Goal: Task Accomplishment & Management: Use online tool/utility

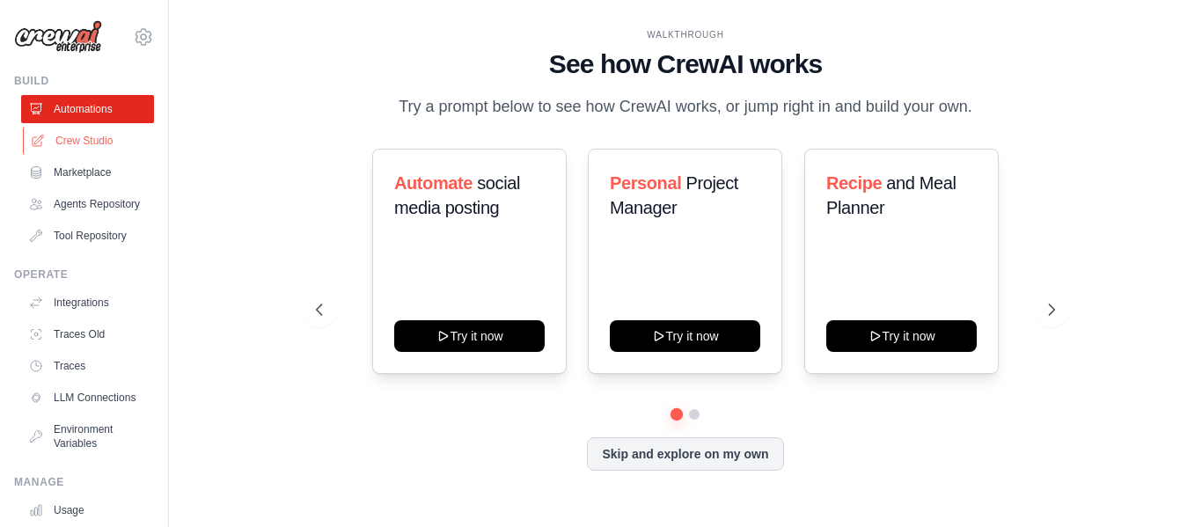
click at [73, 138] on link "Crew Studio" at bounding box center [89, 141] width 133 height 28
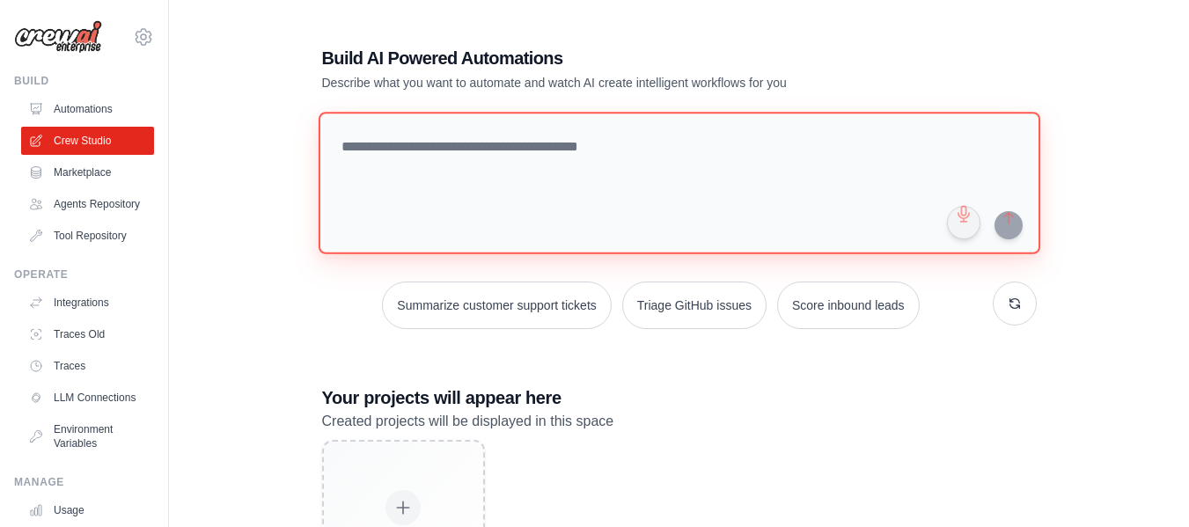
click at [463, 189] on textarea at bounding box center [679, 183] width 722 height 143
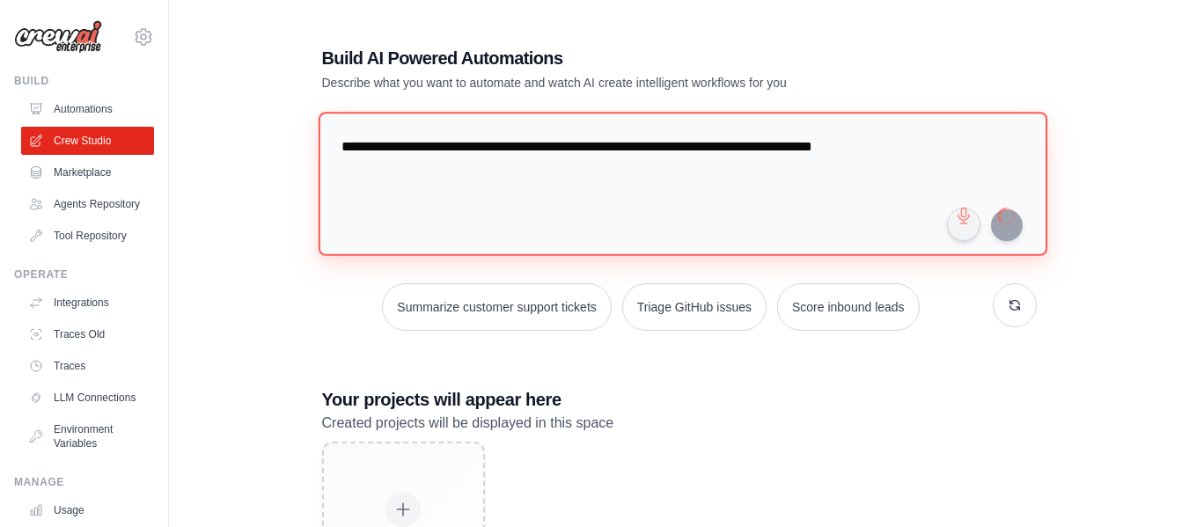
type textarea "**********"
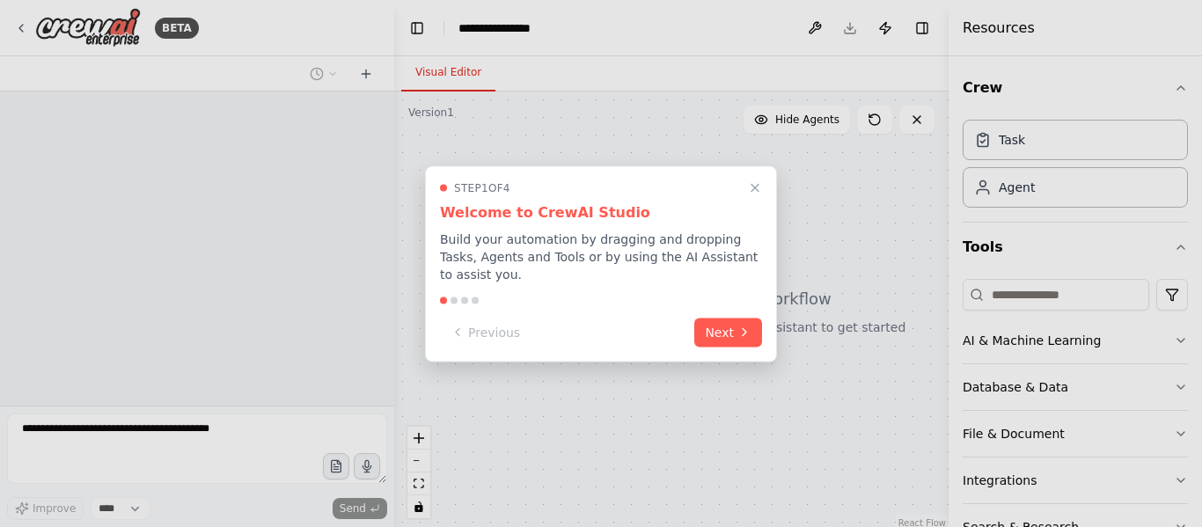
select select "****"
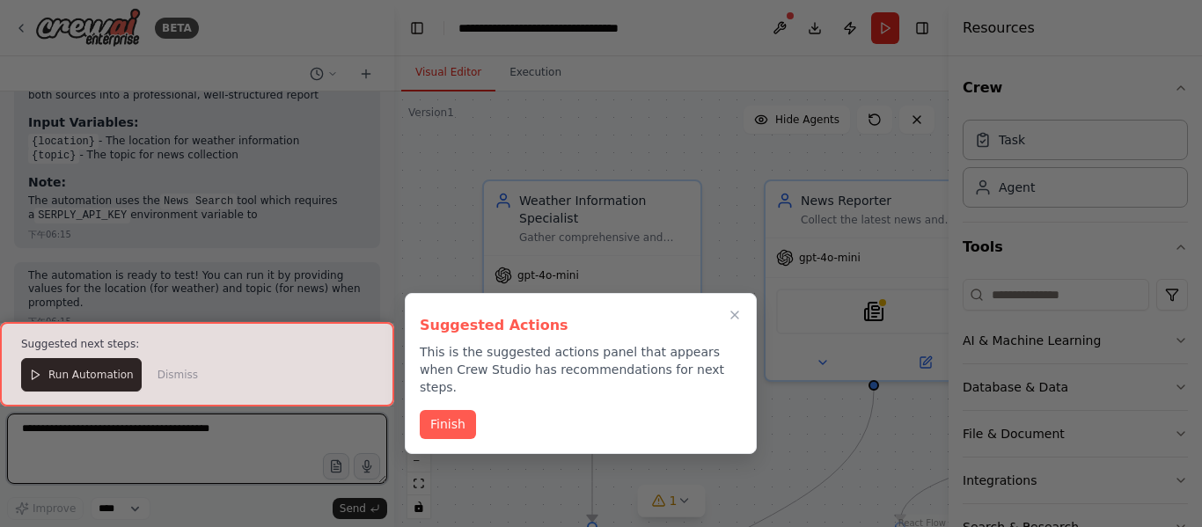
scroll to position [1609, 0]
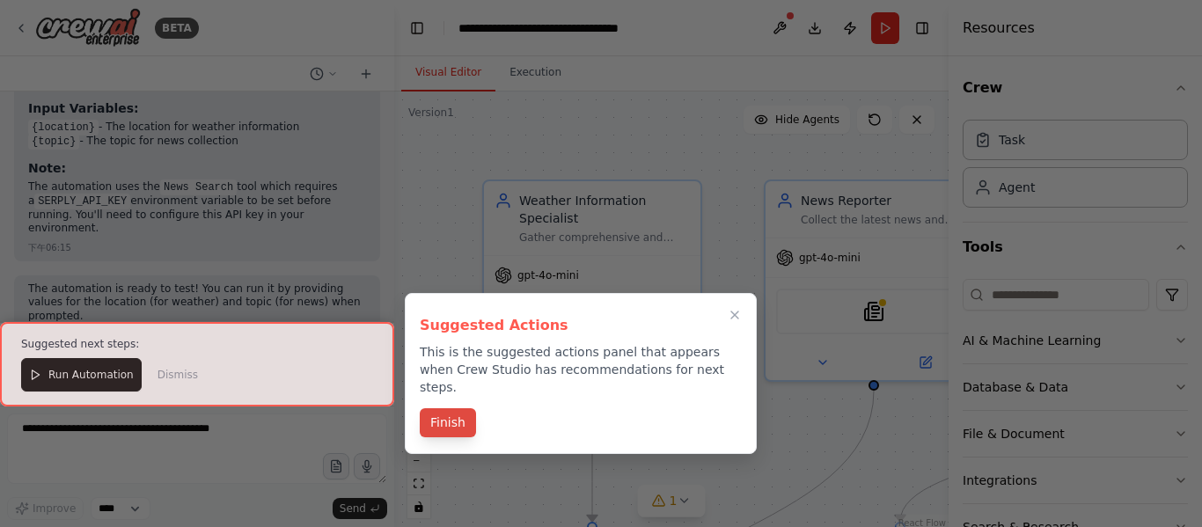
click at [444, 408] on button "Finish" at bounding box center [448, 422] width 56 height 29
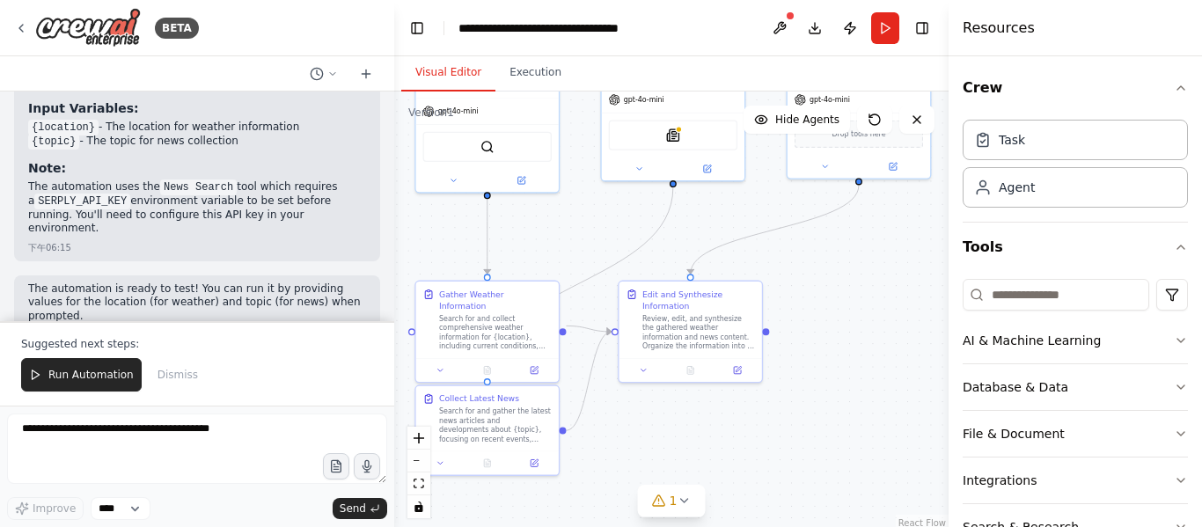
drag, startPoint x: 691, startPoint y: 419, endPoint x: 583, endPoint y: 243, distance: 206.6
click at [583, 243] on div ".deletable-edge-delete-btn { width: 20px; height: 20px; border: 0px solid #ffff…" at bounding box center [671, 312] width 554 height 440
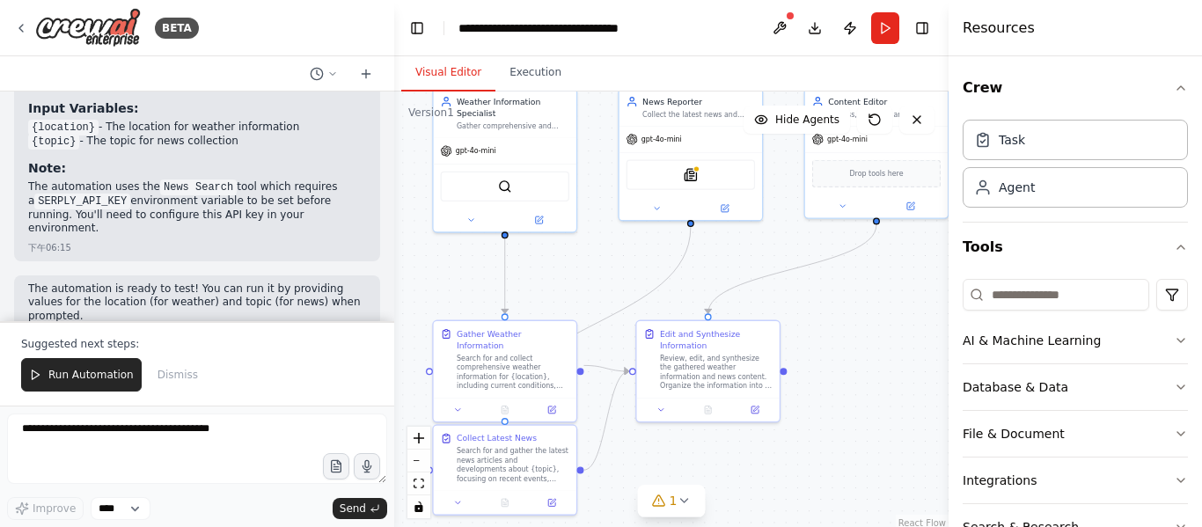
drag, startPoint x: 870, startPoint y: 288, endPoint x: 887, endPoint y: 327, distance: 42.5
click at [887, 327] on div ".deletable-edge-delete-btn { width: 20px; height: 20px; border: 0px solid #ffff…" at bounding box center [671, 312] width 554 height 440
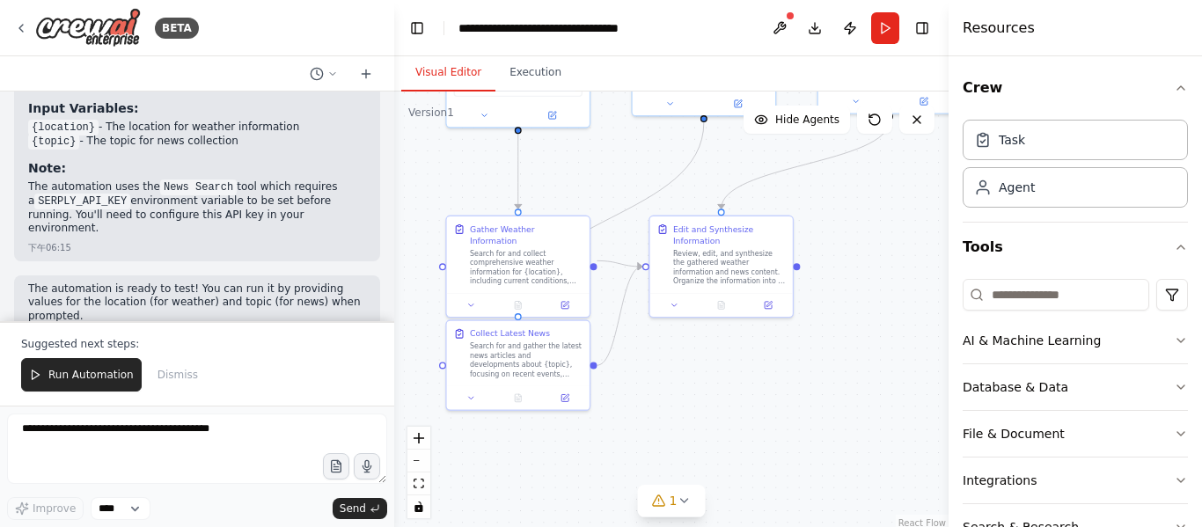
drag, startPoint x: 888, startPoint y: 375, endPoint x: 901, endPoint y: 271, distance: 104.7
click at [901, 271] on div ".deletable-edge-delete-btn { width: 20px; height: 20px; border: 0px solid #ffff…" at bounding box center [671, 312] width 554 height 440
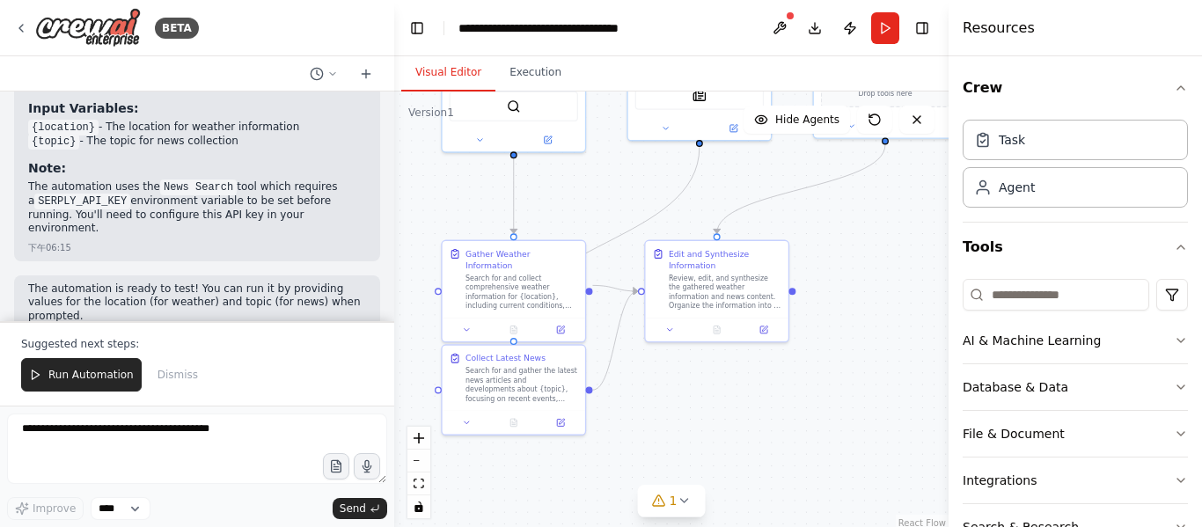
drag, startPoint x: 832, startPoint y: 223, endPoint x: 827, endPoint y: 247, distance: 25.0
click at [827, 247] on div ".deletable-edge-delete-btn { width: 20px; height: 20px; border: 0px solid #ffff…" at bounding box center [671, 312] width 554 height 440
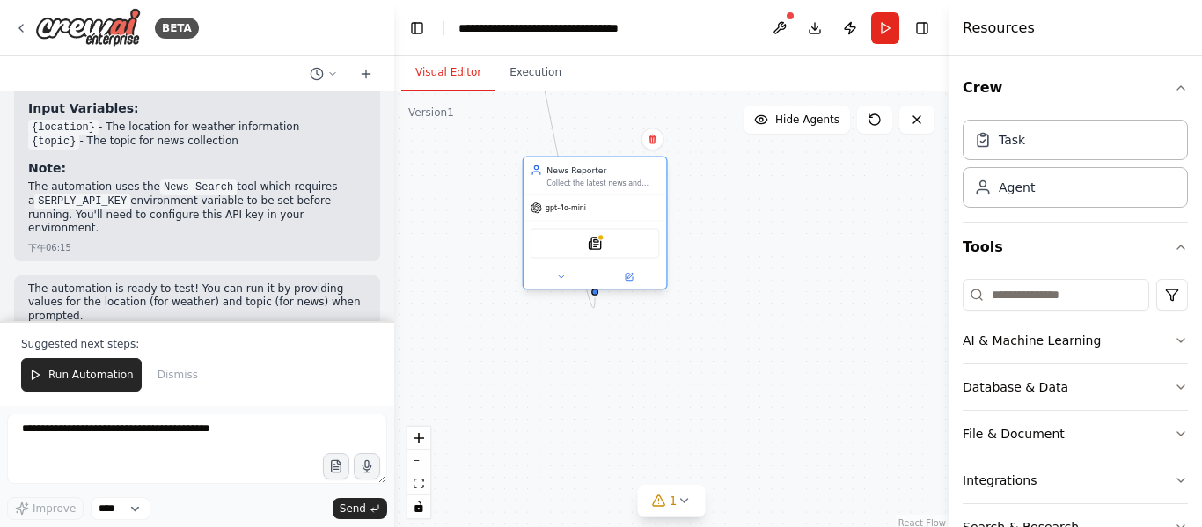
drag, startPoint x: 701, startPoint y: 107, endPoint x: 600, endPoint y: 257, distance: 180.1
click at [600, 257] on div "SerplyNewsSearchTool" at bounding box center [595, 243] width 128 height 30
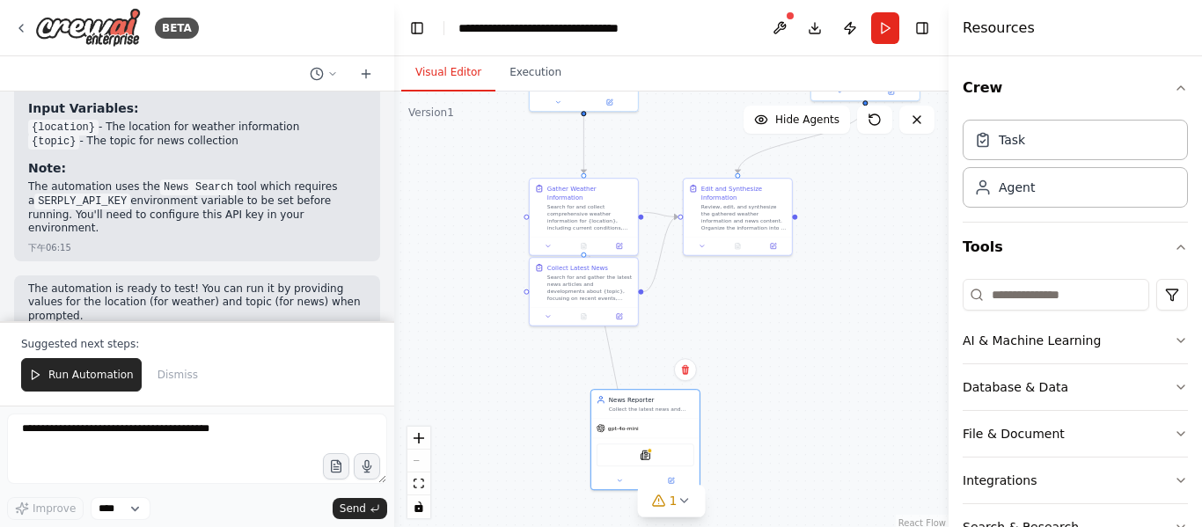
drag, startPoint x: 739, startPoint y: 255, endPoint x: 763, endPoint y: 455, distance: 201.2
click at [763, 455] on div ".deletable-edge-delete-btn { width: 20px; height: 20px; border: 0px solid #ffff…" at bounding box center [671, 312] width 554 height 440
drag, startPoint x: 633, startPoint y: 432, endPoint x: 569, endPoint y: 394, distance: 74.6
click at [569, 394] on div "gpt-4o-mini" at bounding box center [584, 391] width 108 height 19
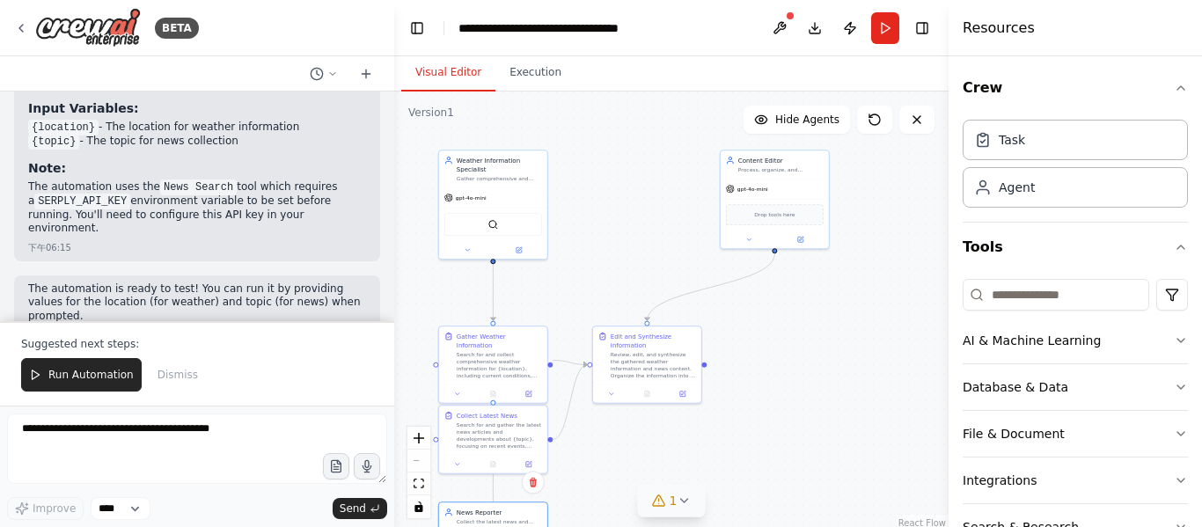
drag, startPoint x: 742, startPoint y: 362, endPoint x: 677, endPoint y: 491, distance: 144.8
click at [677, 491] on div "Version 1 Show Tools Hide Agents .deletable-edge-delete-btn { width: 20px; heig…" at bounding box center [671, 312] width 554 height 440
drag, startPoint x: 768, startPoint y: 180, endPoint x: 635, endPoint y: 197, distance: 134.1
click at [635, 197] on div "gpt-4o-mini" at bounding box center [643, 204] width 108 height 19
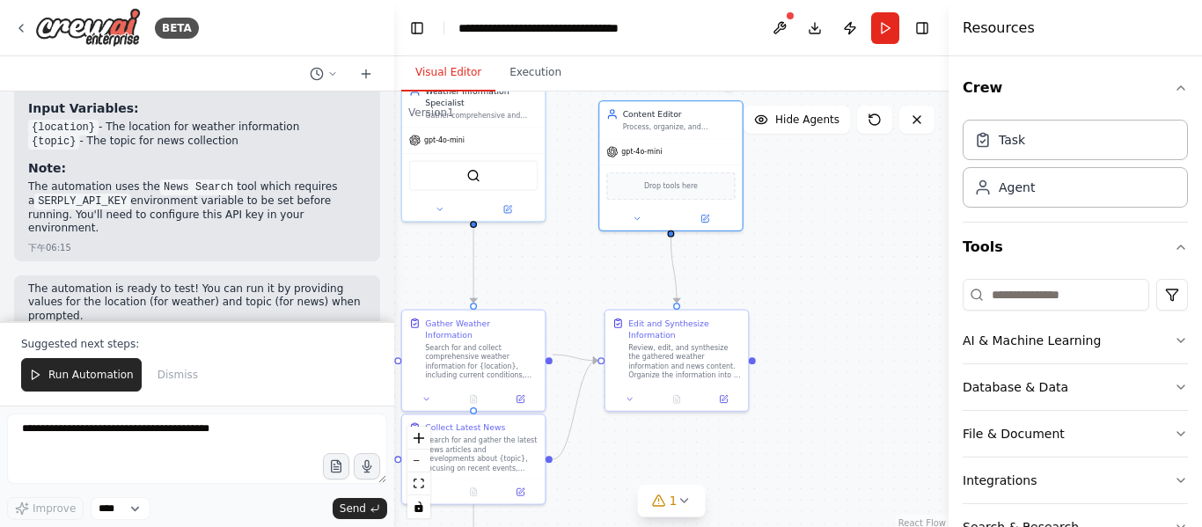
drag, startPoint x: 763, startPoint y: 318, endPoint x: 832, endPoint y: 276, distance: 80.1
click at [832, 276] on div ".deletable-edge-delete-btn { width: 20px; height: 20px; border: 0px solid #ffff…" at bounding box center [671, 312] width 554 height 440
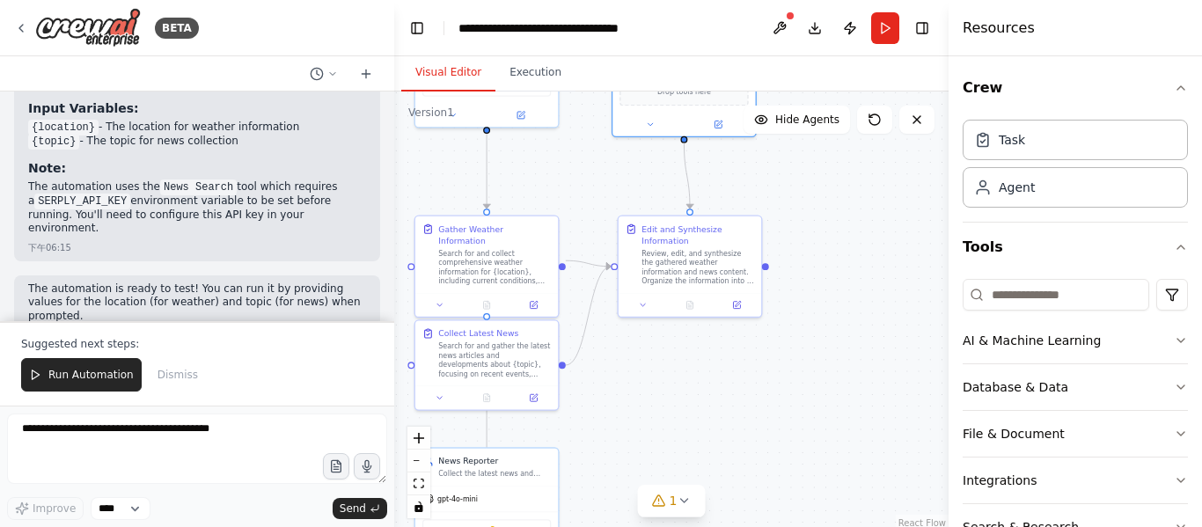
drag, startPoint x: 828, startPoint y: 374, endPoint x: 842, endPoint y: 278, distance: 97.0
click at [842, 278] on div ".deletable-edge-delete-btn { width: 20px; height: 20px; border: 0px solid #ffff…" at bounding box center [671, 312] width 554 height 440
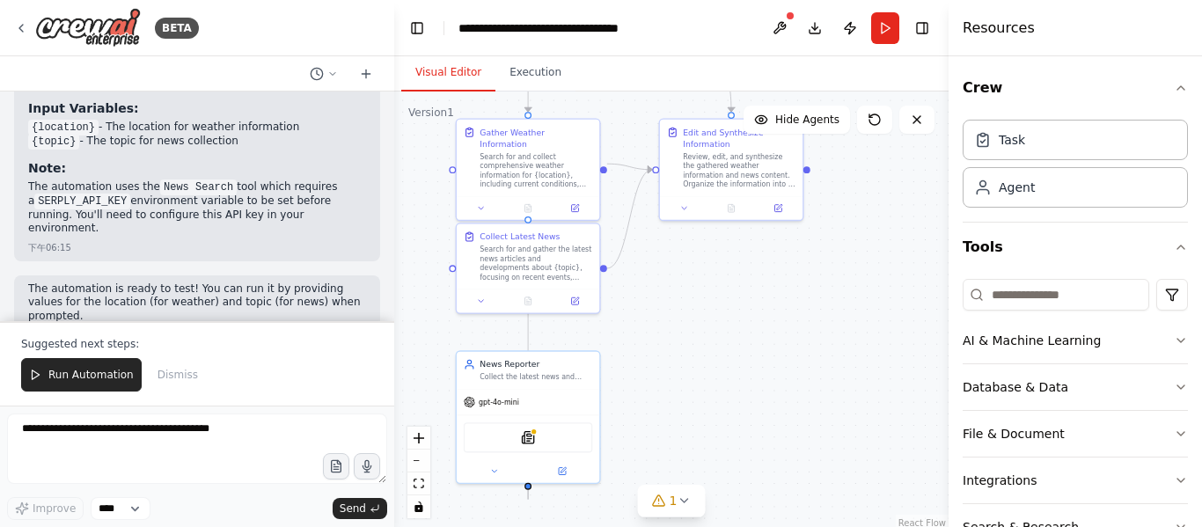
drag, startPoint x: 739, startPoint y: 451, endPoint x: 781, endPoint y: 353, distance: 106.1
click at [781, 353] on div ".deletable-edge-delete-btn { width: 20px; height: 20px; border: 0px solid #ffff…" at bounding box center [671, 312] width 554 height 440
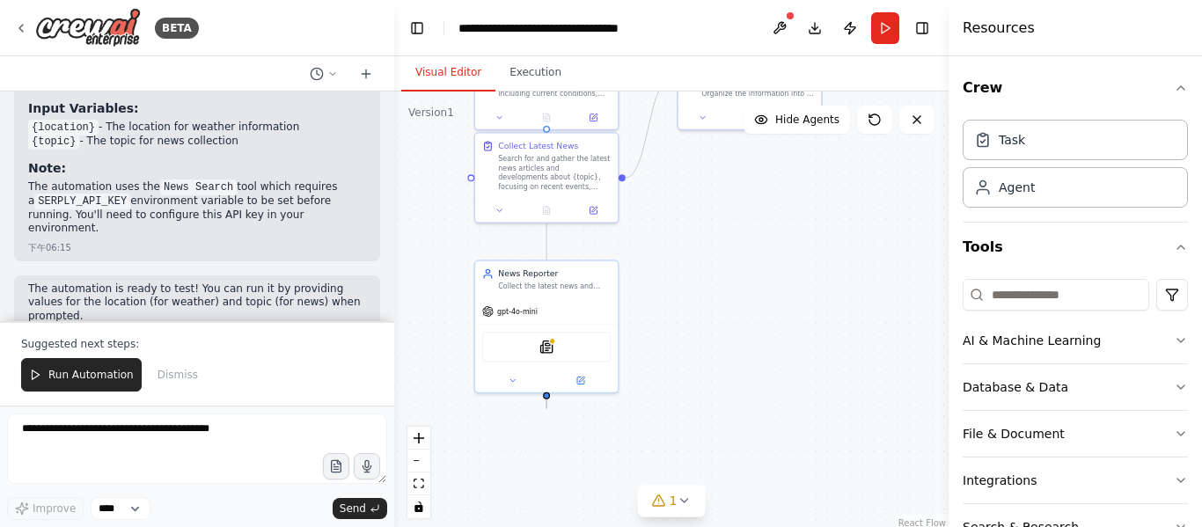
drag, startPoint x: 754, startPoint y: 423, endPoint x: 773, endPoint y: 334, distance: 90.8
click at [773, 334] on div ".deletable-edge-delete-btn { width: 20px; height: 20px; border: 0px solid #ffff…" at bounding box center [671, 312] width 554 height 440
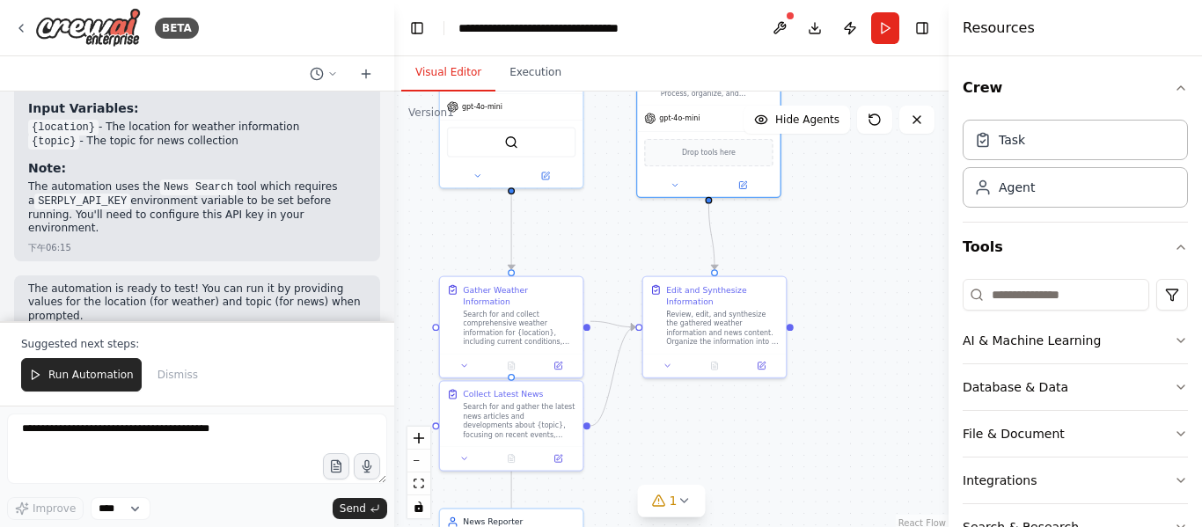
drag, startPoint x: 763, startPoint y: 209, endPoint x: 728, endPoint y: 457, distance: 250.7
click at [728, 457] on div ".deletable-edge-delete-btn { width: 20px; height: 20px; border: 0px solid #ffff…" at bounding box center [671, 312] width 554 height 440
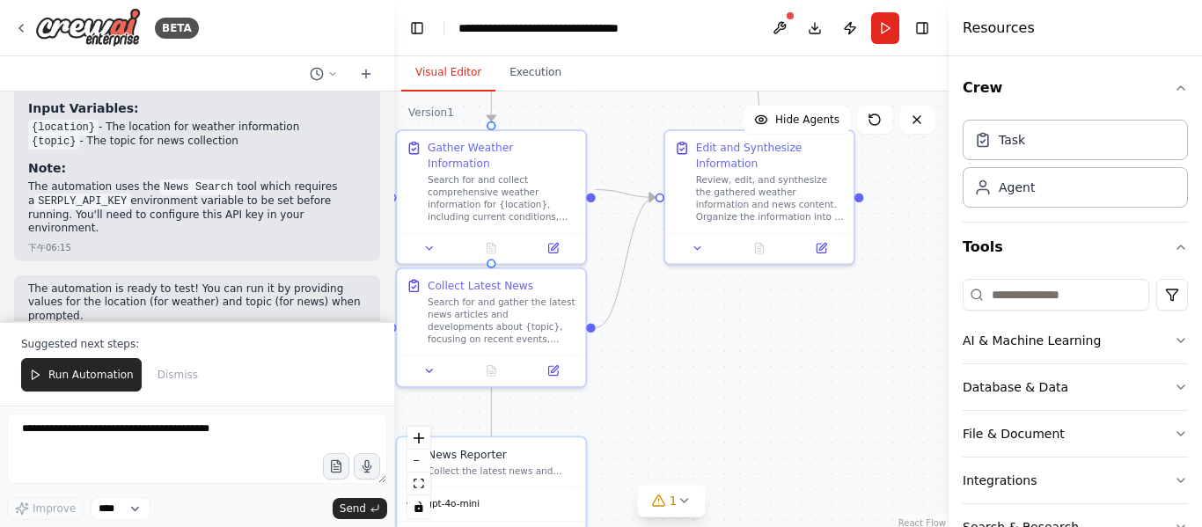
drag, startPoint x: 608, startPoint y: 466, endPoint x: 653, endPoint y: 355, distance: 120.5
click at [653, 355] on div ".deletable-edge-delete-btn { width: 20px; height: 20px; border: 0px solid #ffff…" at bounding box center [671, 312] width 554 height 440
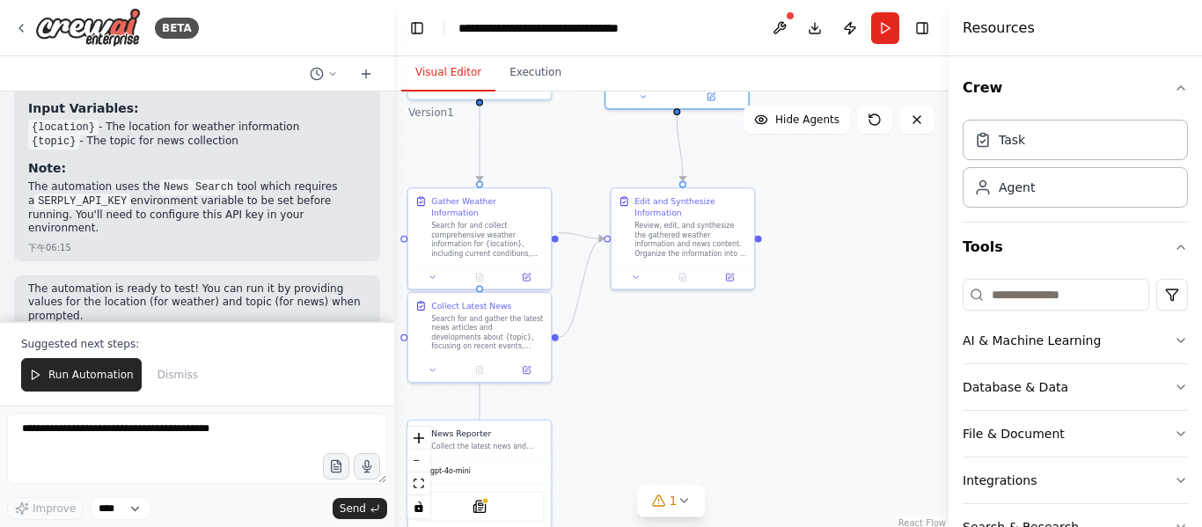
drag, startPoint x: 708, startPoint y: 330, endPoint x: 642, endPoint y: 339, distance: 65.7
click at [642, 339] on div ".deletable-edge-delete-btn { width: 20px; height: 20px; border: 0px solid #ffff…" at bounding box center [671, 312] width 554 height 440
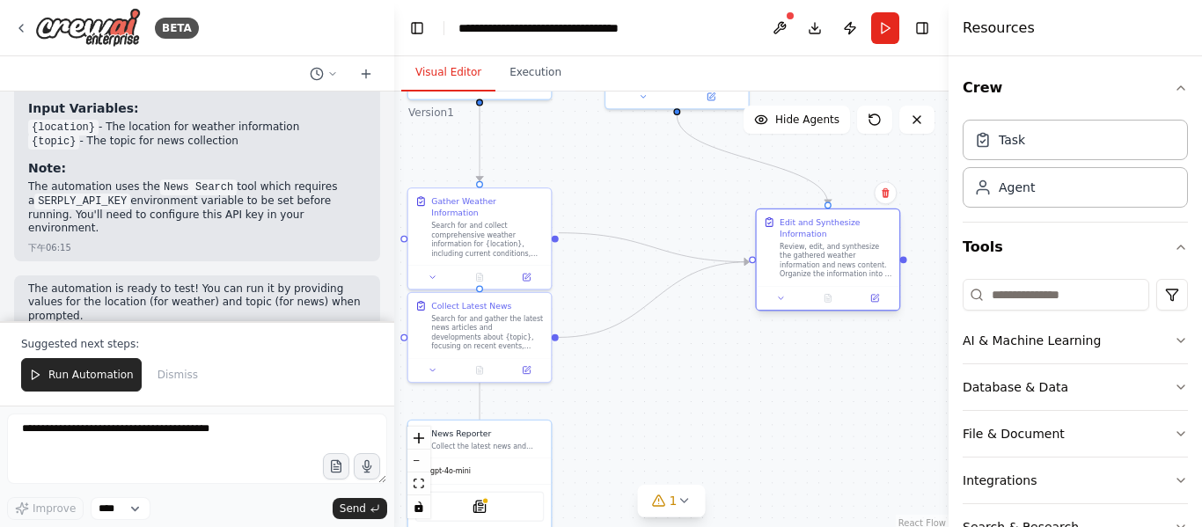
drag, startPoint x: 672, startPoint y: 224, endPoint x: 817, endPoint y: 245, distance: 145.8
click at [817, 245] on div "Review, edit, and synthesize the gathered weather information and news content.…" at bounding box center [836, 260] width 113 height 37
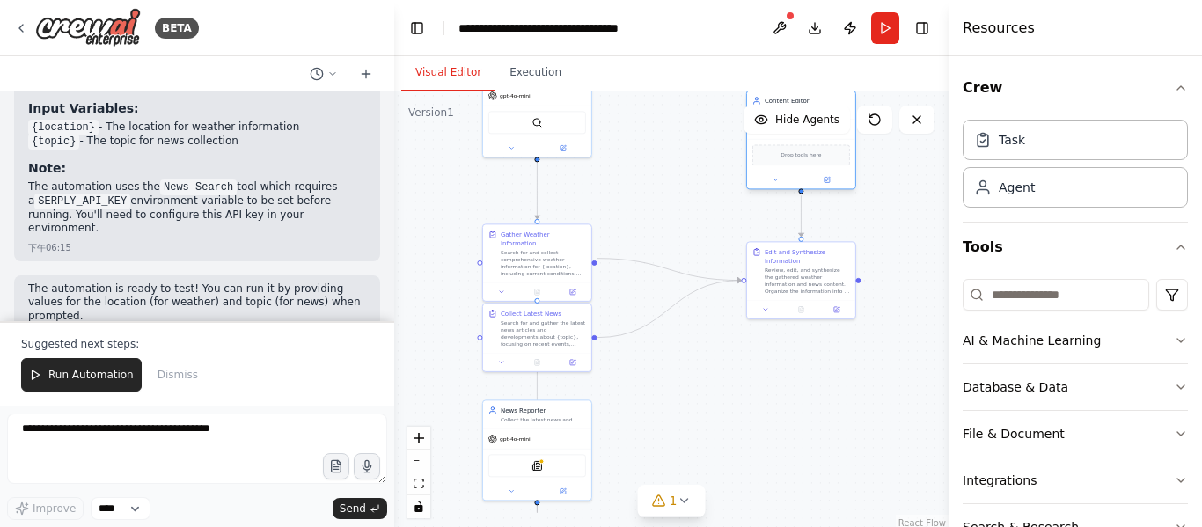
drag, startPoint x: 674, startPoint y: 121, endPoint x: 788, endPoint y: 147, distance: 116.6
click at [788, 147] on div "Drop tools here" at bounding box center [801, 154] width 98 height 21
click at [1028, 153] on div "Task" at bounding box center [1075, 139] width 225 height 40
drag, startPoint x: 684, startPoint y: 322, endPoint x: 656, endPoint y: 292, distance: 41.1
click at [656, 292] on div "New Task Task description" at bounding box center [678, 290] width 110 height 48
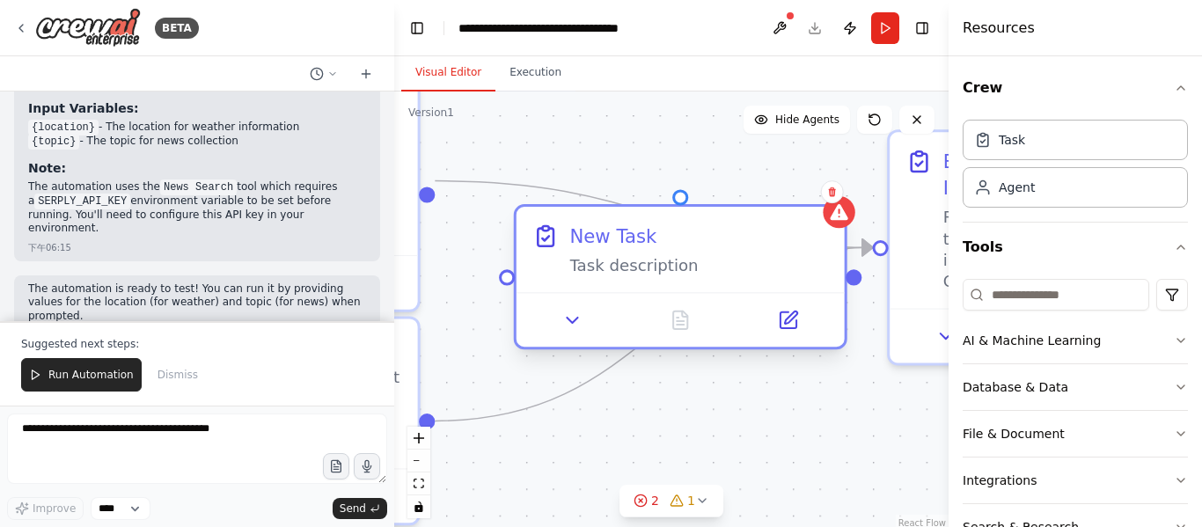
click at [607, 241] on div "New Task" at bounding box center [612, 236] width 87 height 26
click at [794, 325] on icon at bounding box center [788, 320] width 16 height 16
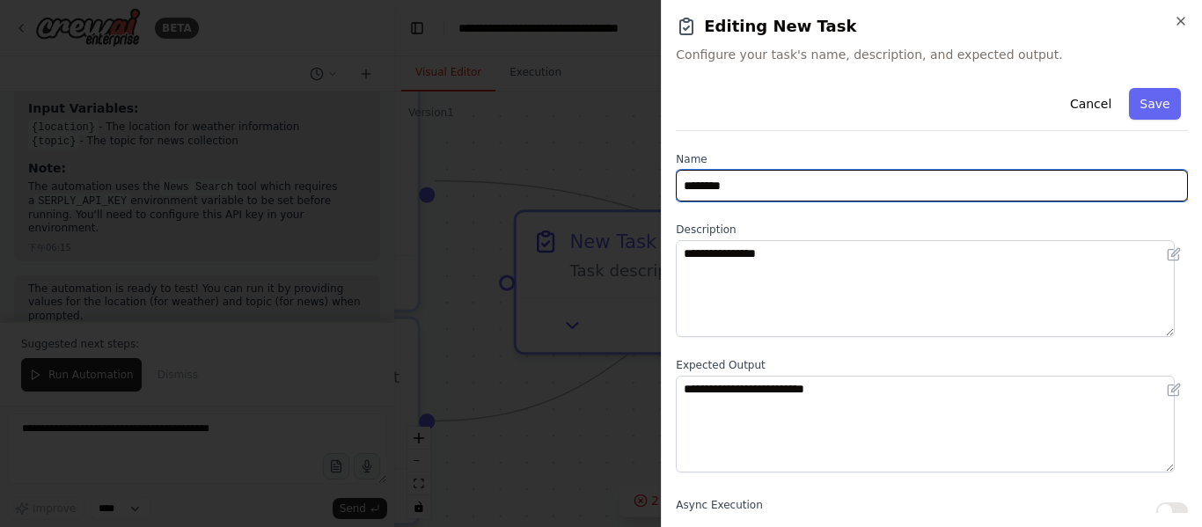
drag, startPoint x: 760, startPoint y: 181, endPoint x: 643, endPoint y: 191, distance: 117.5
click at [643, 191] on body "BETA Gethering weather informattion, and news, then edit the information, at la…" at bounding box center [601, 263] width 1202 height 527
type input "*"
type input "**********"
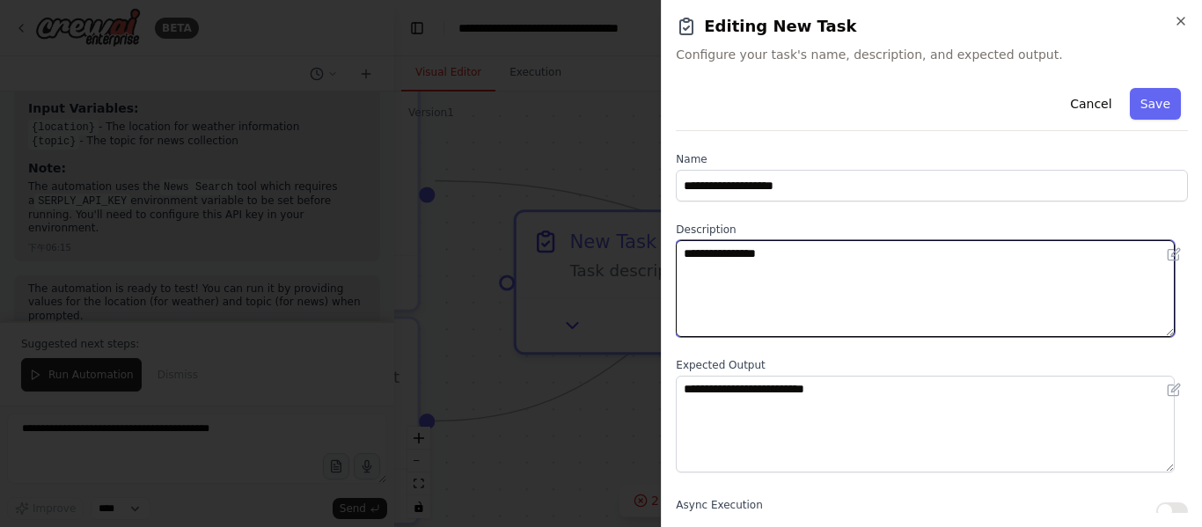
drag, startPoint x: 806, startPoint y: 267, endPoint x: 547, endPoint y: 255, distance: 259.9
click at [547, 255] on body "BETA Gethering weather informattion, and news, then edit the information, at la…" at bounding box center [601, 263] width 1202 height 527
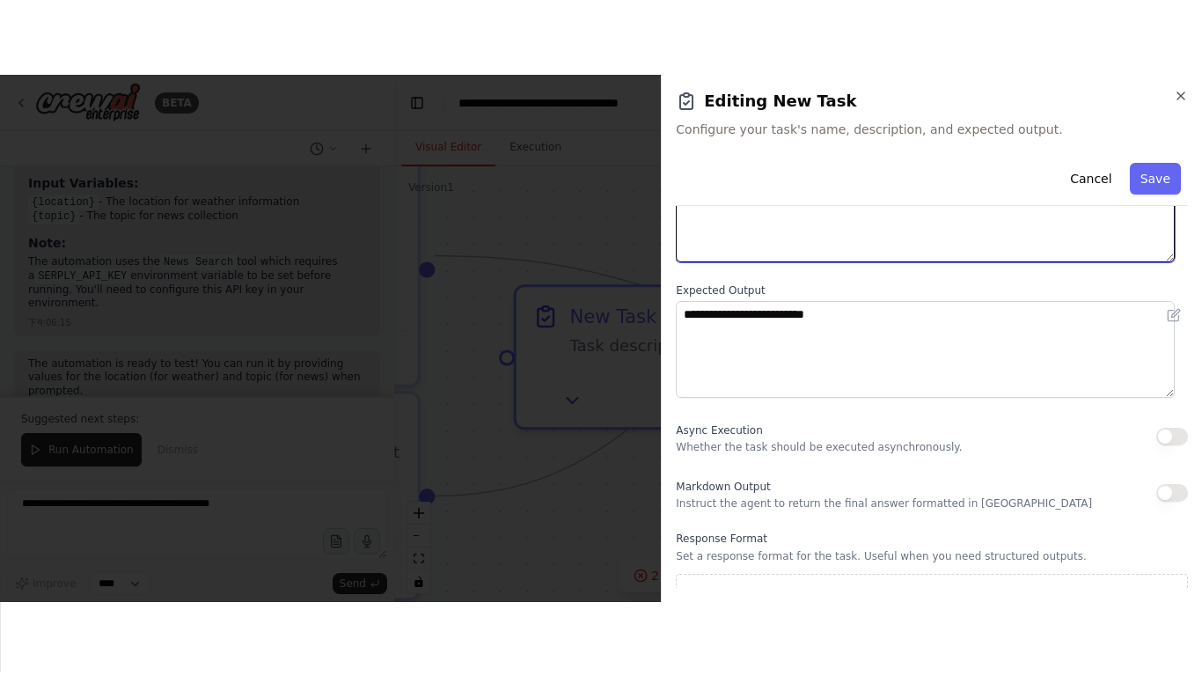
scroll to position [176, 0]
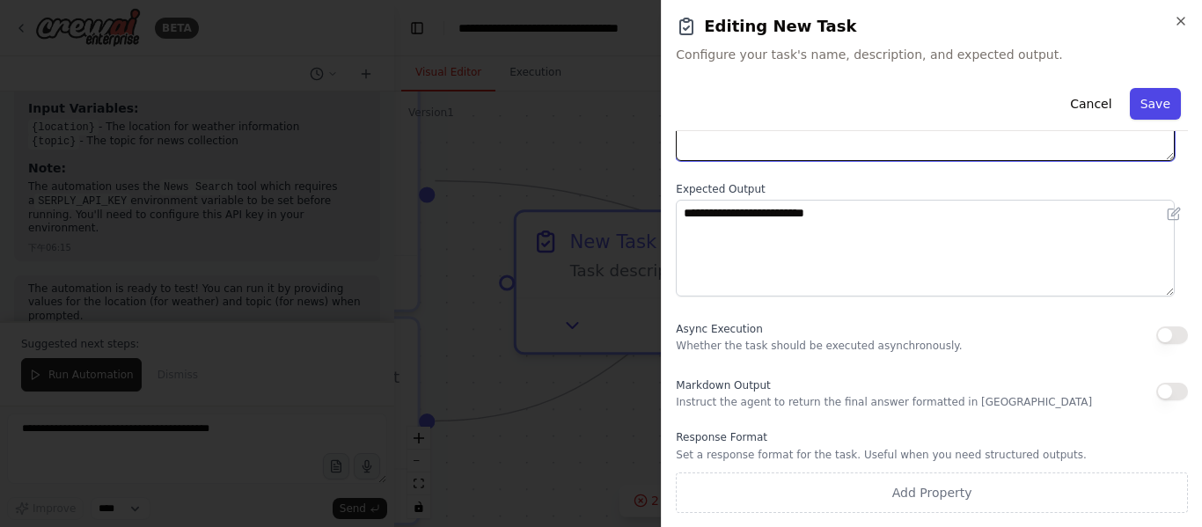
type textarea "**********"
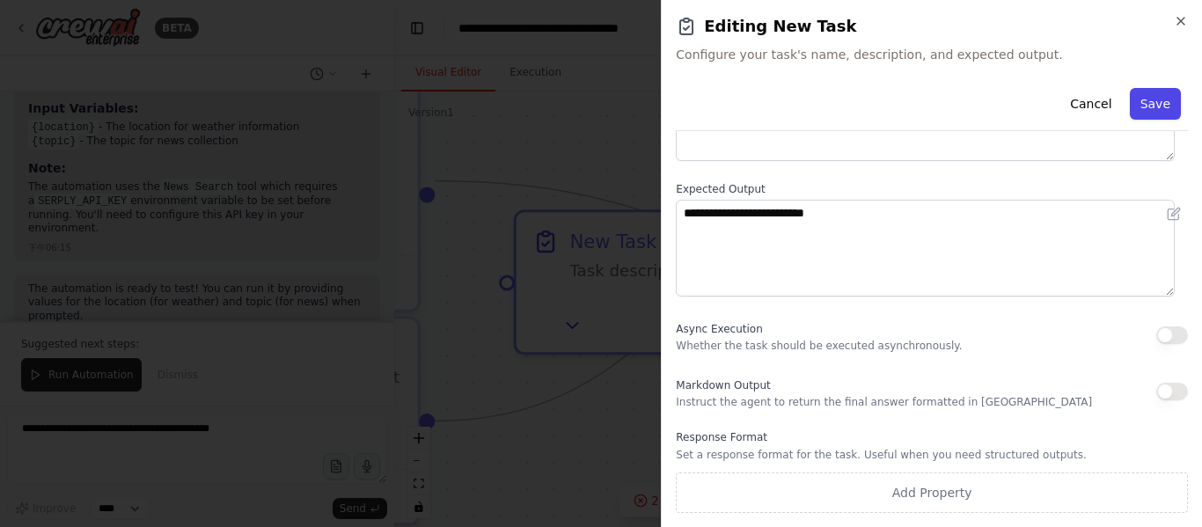
click at [1145, 110] on button "Save" at bounding box center [1155, 104] width 51 height 32
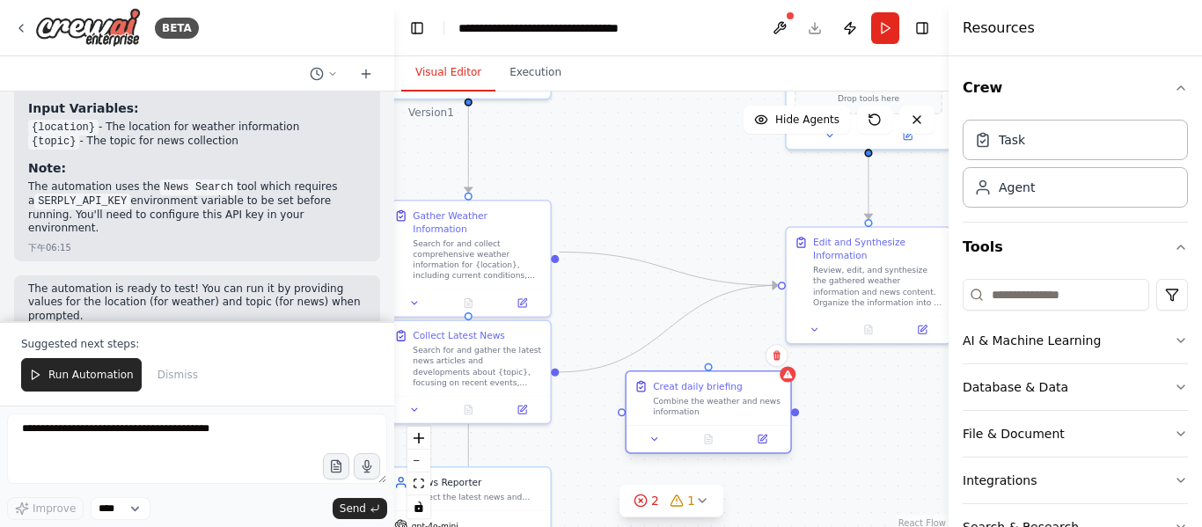
drag, startPoint x: 673, startPoint y: 319, endPoint x: 699, endPoint y: 427, distance: 111.2
click at [699, 427] on div at bounding box center [709, 438] width 164 height 27
drag, startPoint x: 603, startPoint y: 251, endPoint x: 576, endPoint y: 334, distance: 86.8
click at [576, 334] on div ".deletable-edge-delete-btn { width: 20px; height: 20px; border: 0px solid #ffff…" at bounding box center [671, 312] width 554 height 440
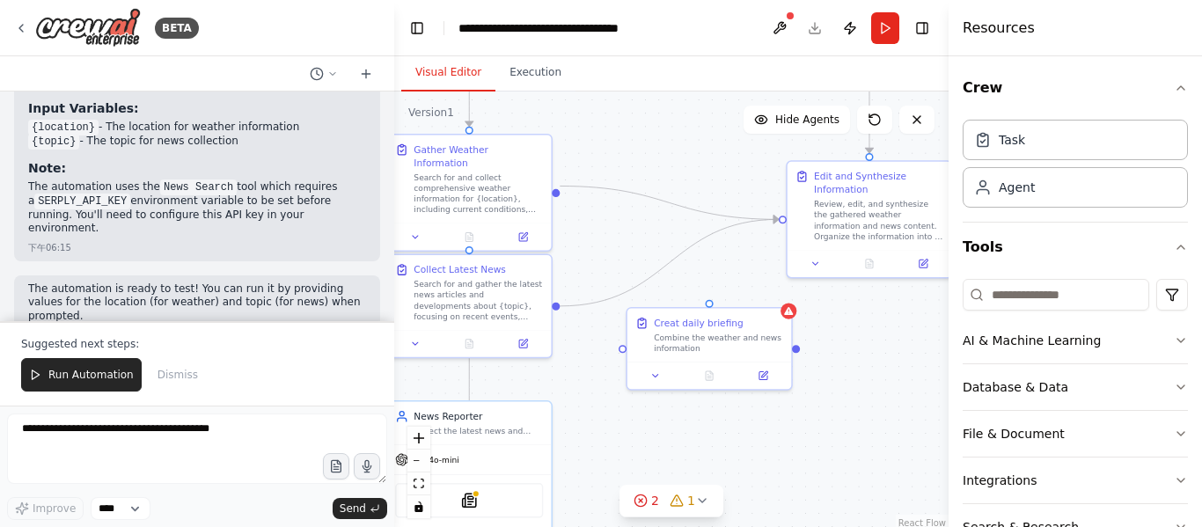
drag, startPoint x: 774, startPoint y: 297, endPoint x: 775, endPoint y: 231, distance: 66.0
click at [775, 231] on div ".deletable-edge-delete-btn { width: 20px; height: 20px; border: 0px solid #ffff…" at bounding box center [671, 312] width 554 height 440
drag, startPoint x: 694, startPoint y: 207, endPoint x: 629, endPoint y: 352, distance: 158.8
drag, startPoint x: 700, startPoint y: 209, endPoint x: 612, endPoint y: 233, distance: 91.4
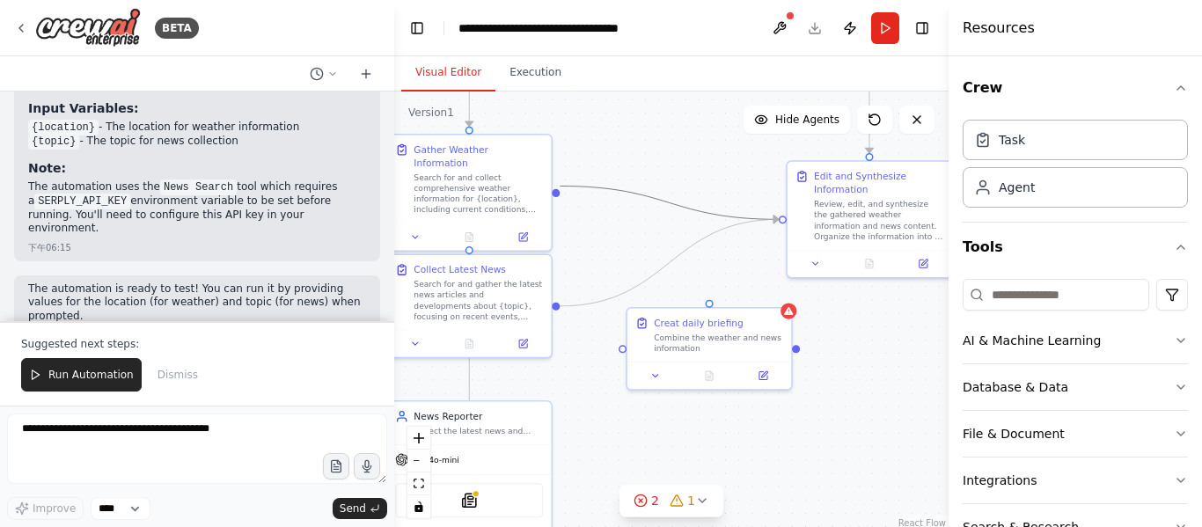
click at [596, 220] on div ".deletable-edge-delete-btn { width: 20px; height: 20px; border: 0px solid #ffff…" at bounding box center [671, 312] width 554 height 440
drag, startPoint x: 589, startPoint y: 301, endPoint x: 587, endPoint y: 323, distance: 22.1
click at [587, 323] on div ".deletable-edge-delete-btn { width: 20px; height: 20px; border: 0px solid #ffff…" at bounding box center [671, 312] width 554 height 440
drag, startPoint x: 699, startPoint y: 241, endPoint x: 601, endPoint y: 380, distance: 169.9
click at [601, 380] on div ".deletable-edge-delete-btn { width: 20px; height: 20px; border: 0px solid #ffff…" at bounding box center [671, 312] width 554 height 440
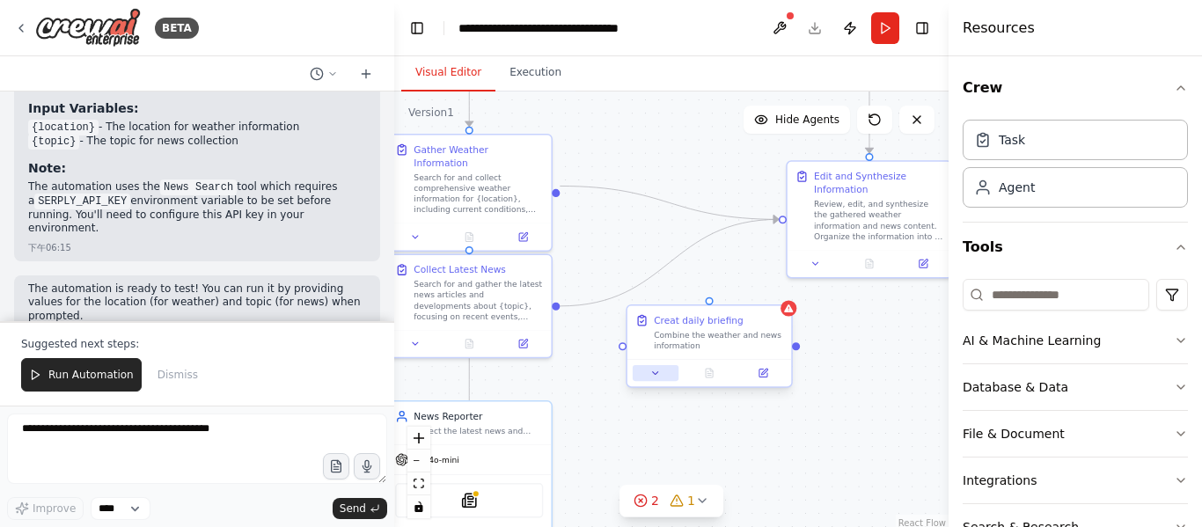
click at [655, 369] on icon at bounding box center [655, 373] width 11 height 11
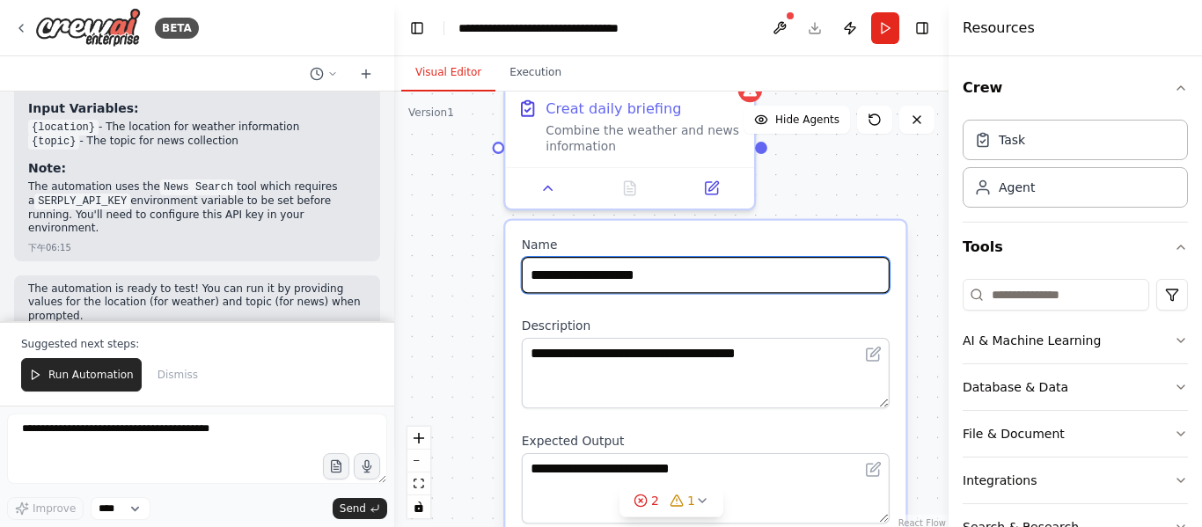
drag, startPoint x: 893, startPoint y: 371, endPoint x: 841, endPoint y: 173, distance: 204.7
click at [841, 173] on div ".deletable-edge-delete-btn { width: 20px; height: 20px; border: 0px solid #ffff…" at bounding box center [671, 312] width 554 height 440
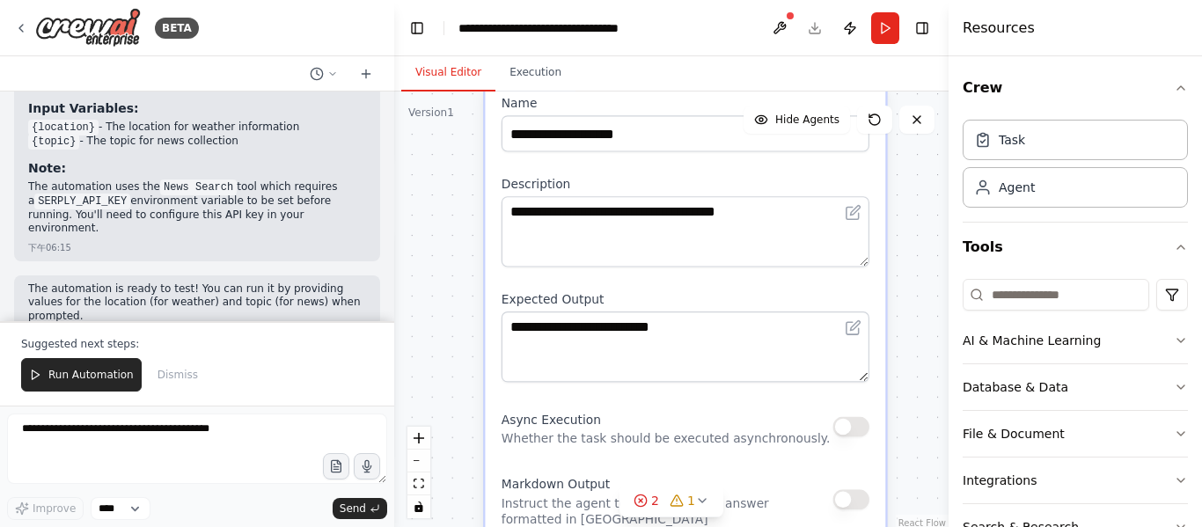
drag, startPoint x: 781, startPoint y: 315, endPoint x: 752, endPoint y: 167, distance: 150.7
click at [752, 167] on div "**********" at bounding box center [685, 409] width 400 height 661
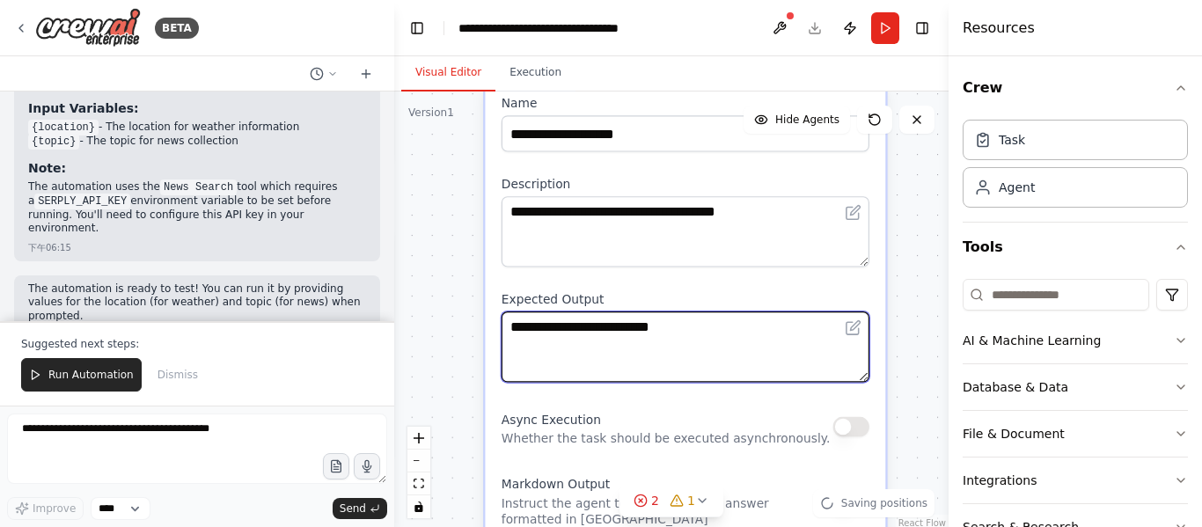
drag, startPoint x: 740, startPoint y: 366, endPoint x: 699, endPoint y: 173, distance: 197.1
click at [699, 173] on div "**********" at bounding box center [685, 409] width 400 height 661
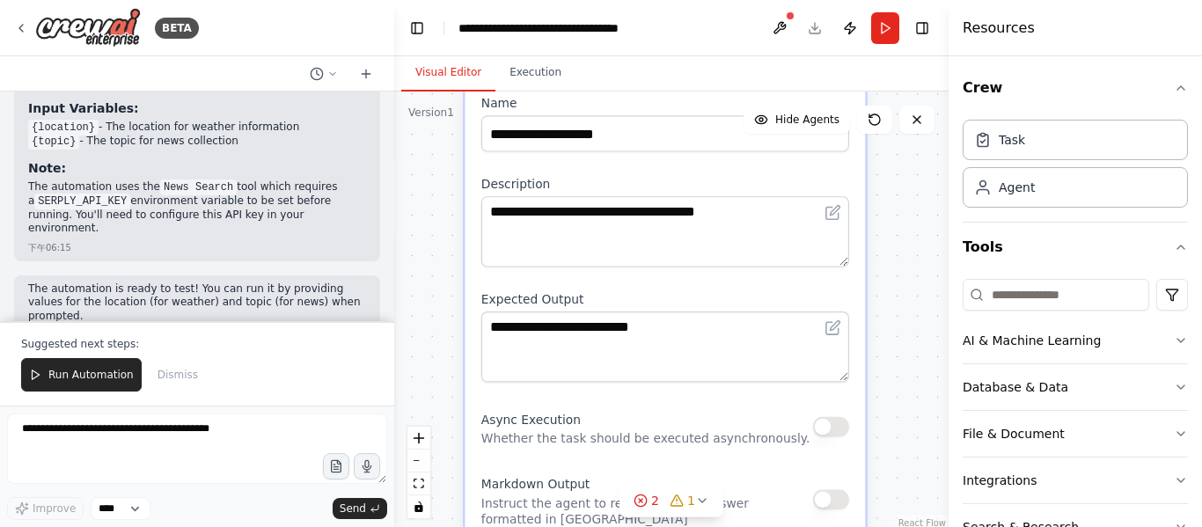
drag, startPoint x: 692, startPoint y: 458, endPoint x: 669, endPoint y: 460, distance: 23.0
click at [669, 460] on div "**********" at bounding box center [665, 409] width 400 height 661
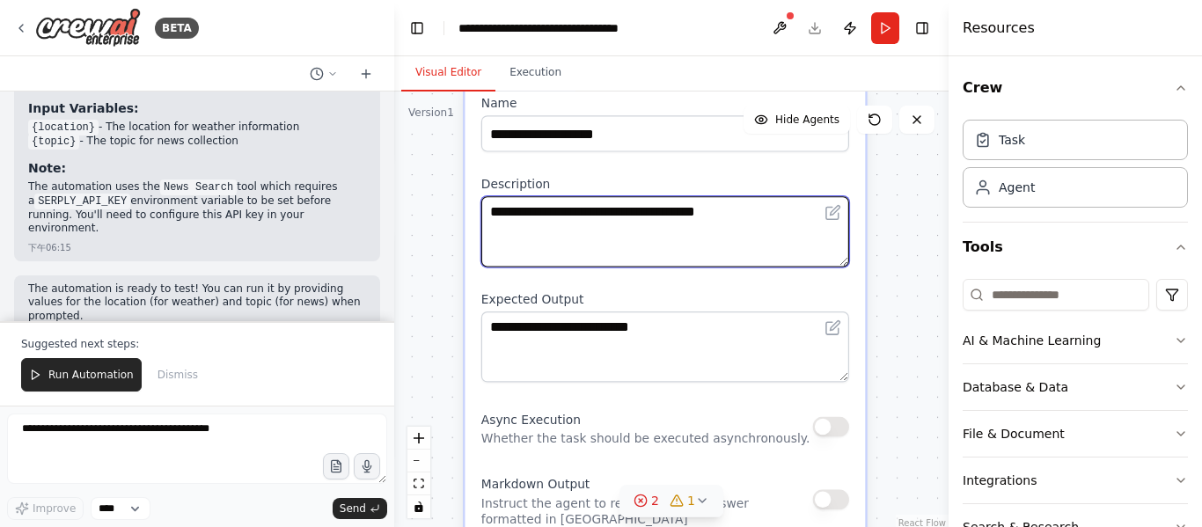
drag, startPoint x: 687, startPoint y: 210, endPoint x: 689, endPoint y: 490, distance: 279.9
click at [689, 490] on div "Version 1 Show Tools Hide Agents .deletable-edge-delete-btn { width: 20px; heig…" at bounding box center [671, 312] width 554 height 440
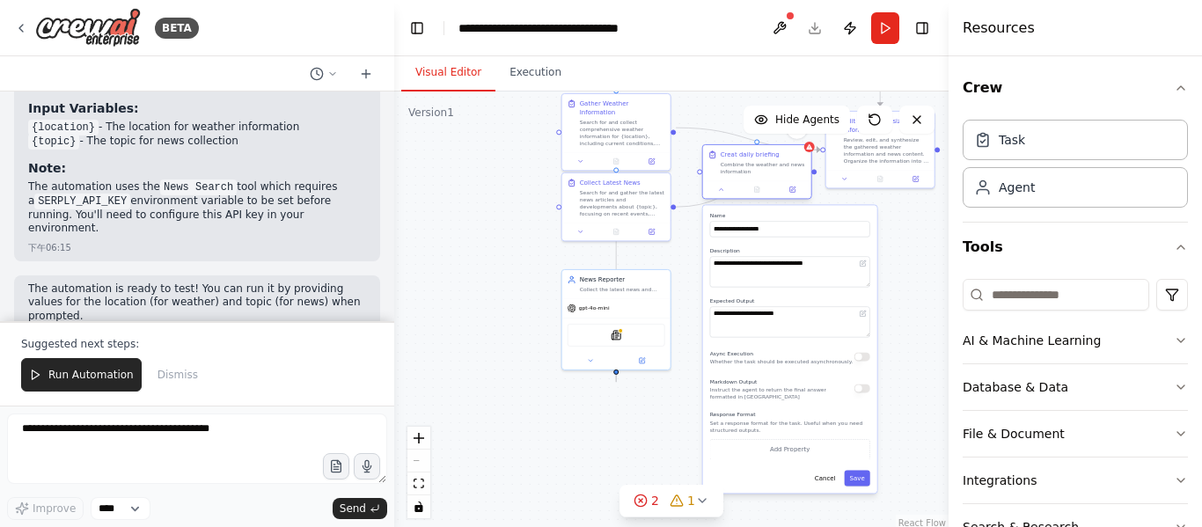
click at [725, 199] on div "Creat daily briefing Combine the weather and news information" at bounding box center [757, 171] width 110 height 55
click at [720, 194] on button at bounding box center [722, 189] width 30 height 11
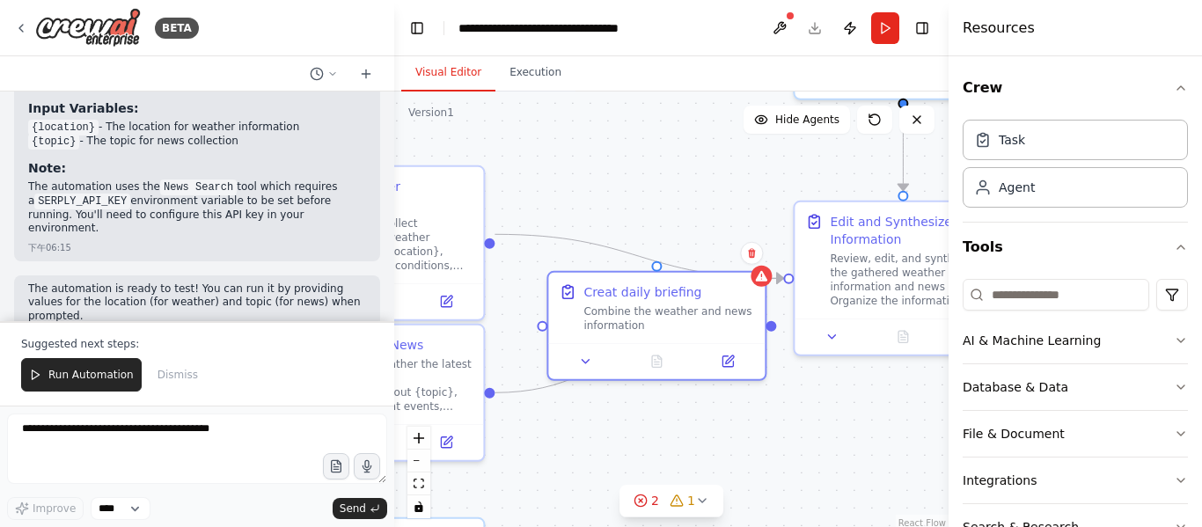
drag, startPoint x: 751, startPoint y: 239, endPoint x: 641, endPoint y: 470, distance: 255.5
click at [641, 470] on div ".deletable-edge-delete-btn { width: 20px; height: 20px; border: 0px solid #ffff…" at bounding box center [671, 312] width 554 height 440
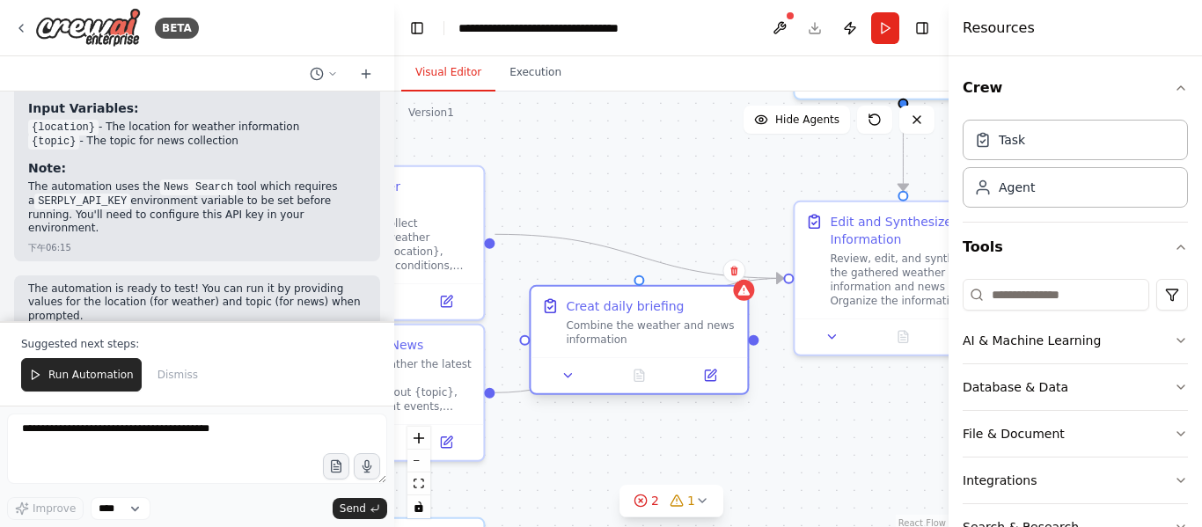
drag, startPoint x: 643, startPoint y: 311, endPoint x: 626, endPoint y: 341, distance: 35.5
click at [626, 341] on div "Combine the weather and news information" at bounding box center [651, 333] width 171 height 28
click at [733, 271] on icon at bounding box center [734, 271] width 11 height 11
click at [679, 275] on button "Confirm" at bounding box center [684, 271] width 62 height 21
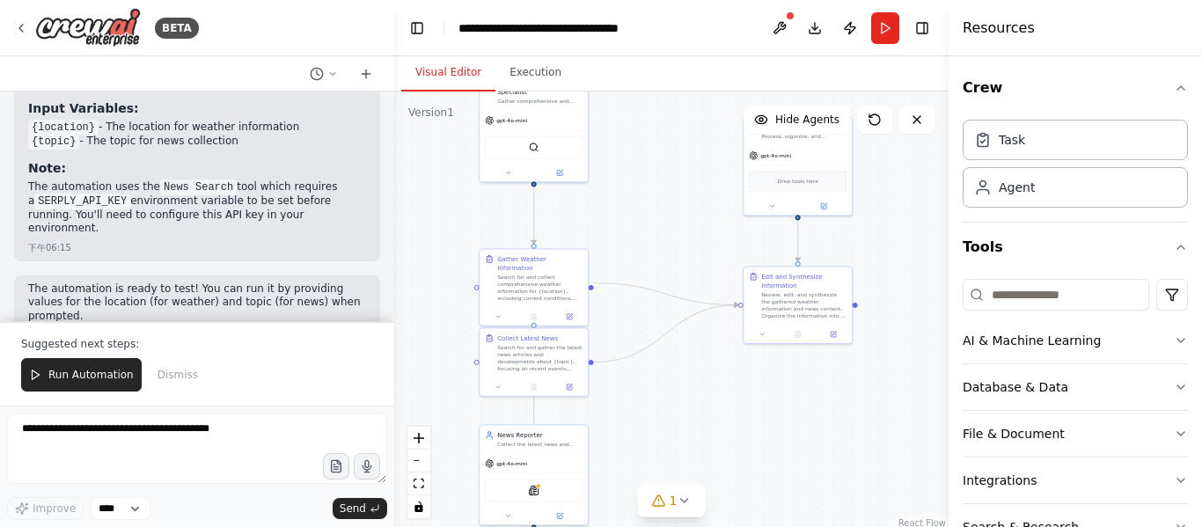
drag, startPoint x: 669, startPoint y: 430, endPoint x: 670, endPoint y: 407, distance: 22.9
click at [670, 407] on div ".deletable-edge-delete-btn { width: 20px; height: 20px; border: 0px solid #ffff…" at bounding box center [671, 312] width 554 height 440
drag, startPoint x: 789, startPoint y: 308, endPoint x: 700, endPoint y: 325, distance: 90.5
click at [700, 325] on div "Review, edit, and synthesize the gathered weather information and news content.…" at bounding box center [715, 321] width 85 height 28
drag, startPoint x: 788, startPoint y: 157, endPoint x: 693, endPoint y: 181, distance: 98.2
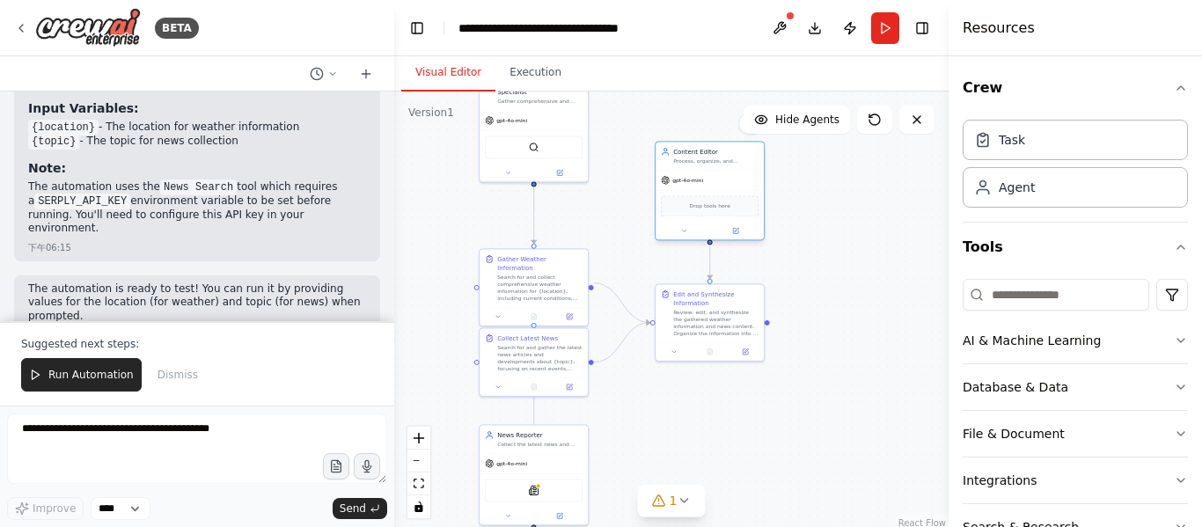
click at [693, 181] on span "gpt-4o-mini" at bounding box center [687, 180] width 31 height 7
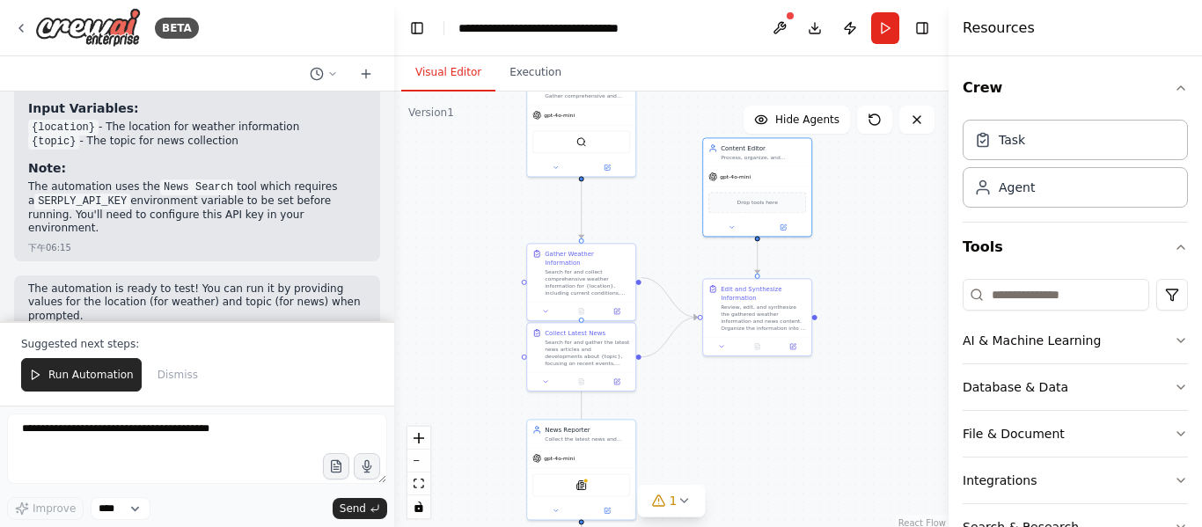
drag, startPoint x: 828, startPoint y: 311, endPoint x: 876, endPoint y: 305, distance: 47.9
click at [876, 305] on div ".deletable-edge-delete-btn { width: 20px; height: 20px; border: 0px solid #ffff…" at bounding box center [671, 312] width 554 height 440
click at [853, 28] on button "Publish" at bounding box center [850, 28] width 28 height 32
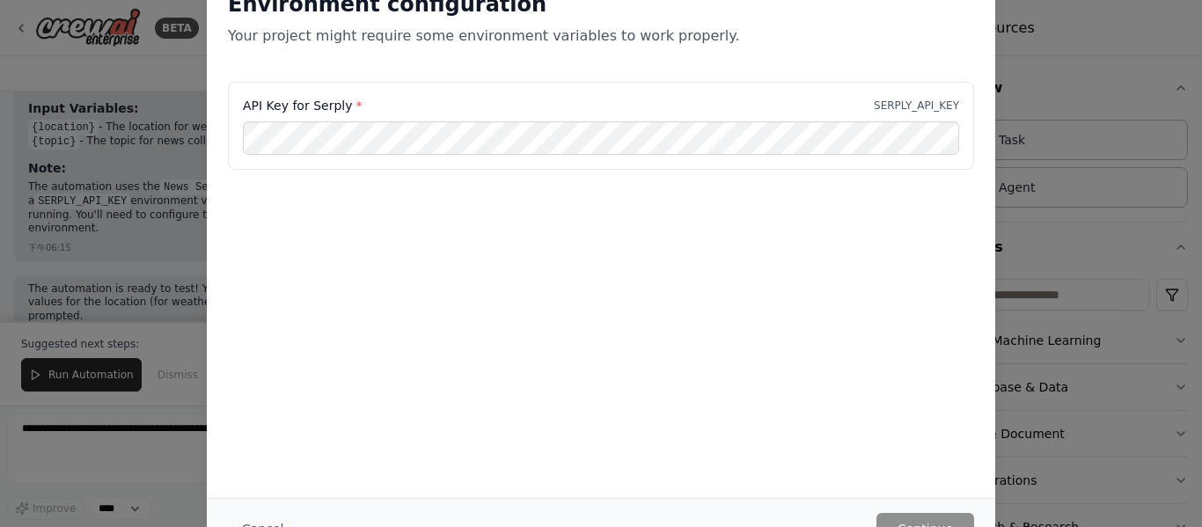
drag, startPoint x: 856, startPoint y: 37, endPoint x: 852, endPoint y: 73, distance: 36.4
click at [852, 73] on div "Environment configuration Your project might require some environment variables…" at bounding box center [601, 25] width 789 height 113
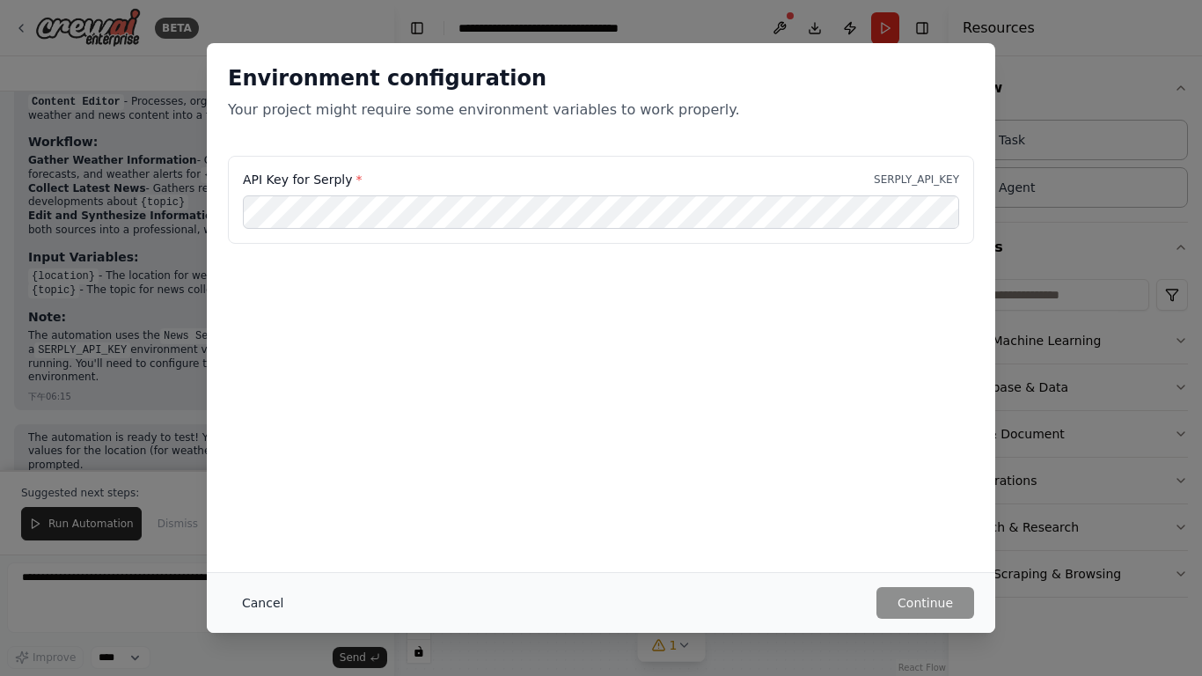
click at [252, 526] on button "Cancel" at bounding box center [263, 603] width 70 height 32
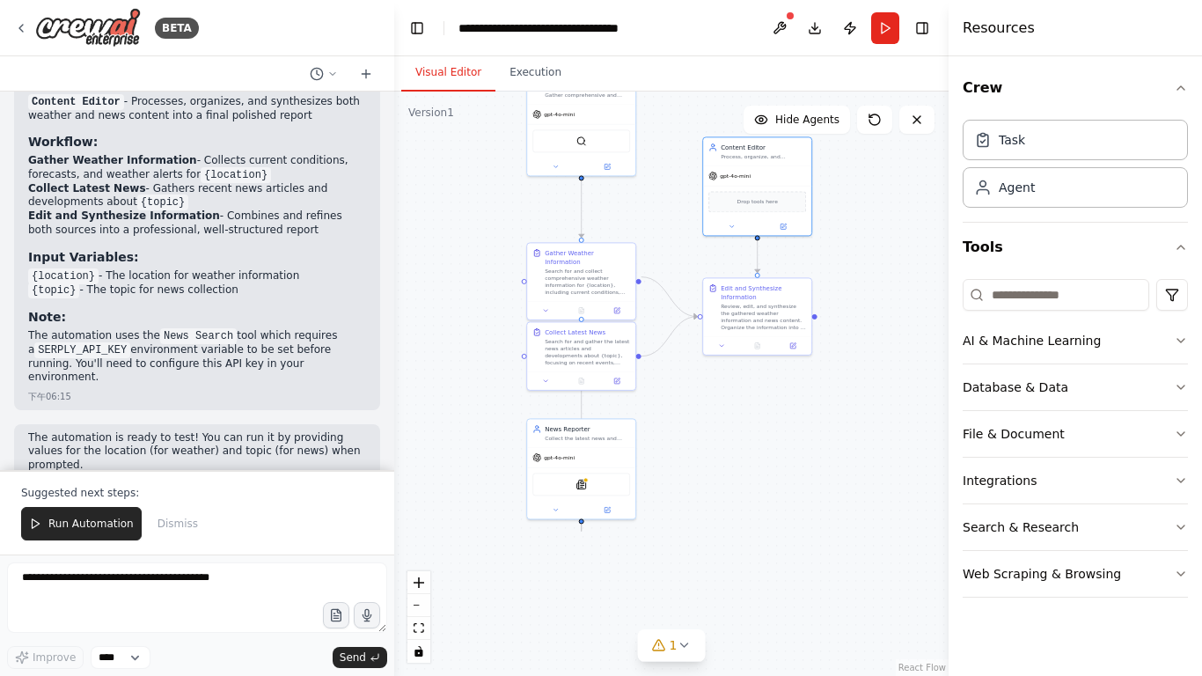
scroll to position [1609, 0]
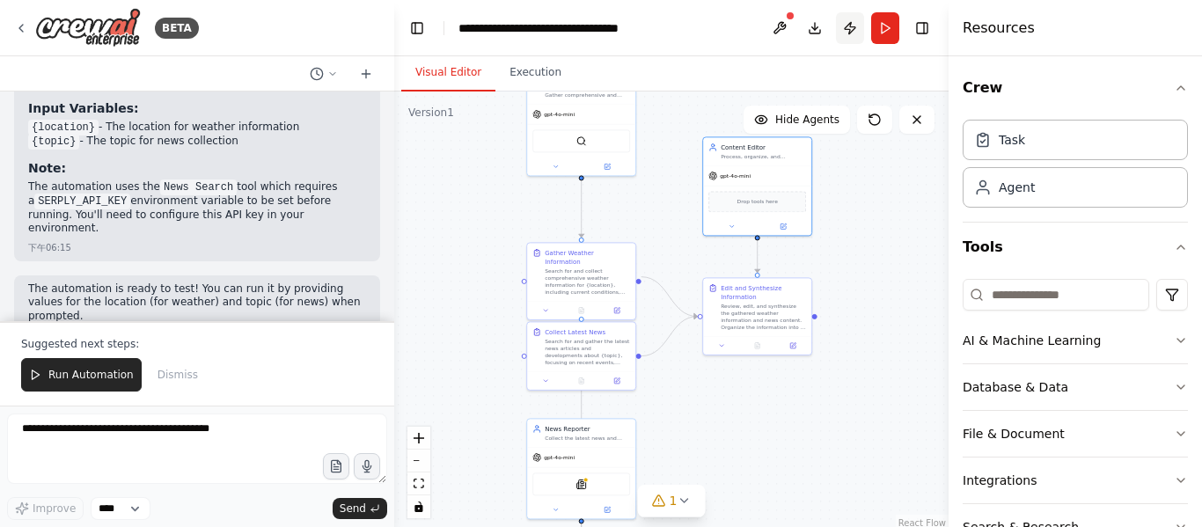
click at [845, 31] on button "Publish" at bounding box center [850, 28] width 28 height 32
